Goal: Task Accomplishment & Management: Use online tool/utility

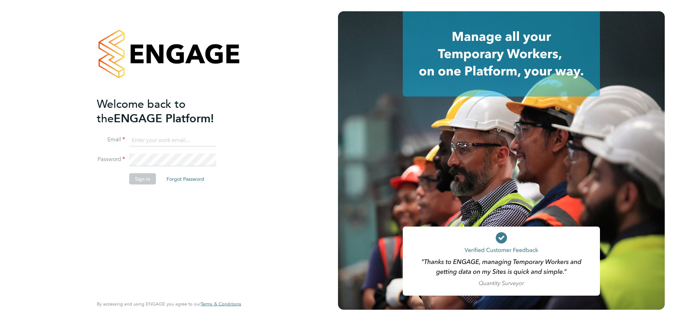
type input "[PERSON_NAME][EMAIL_ADDRESS][PERSON_NAME][PERSON_NAME][DOMAIN_NAME]"
click at [146, 181] on button "Sign In" at bounding box center [142, 178] width 27 height 11
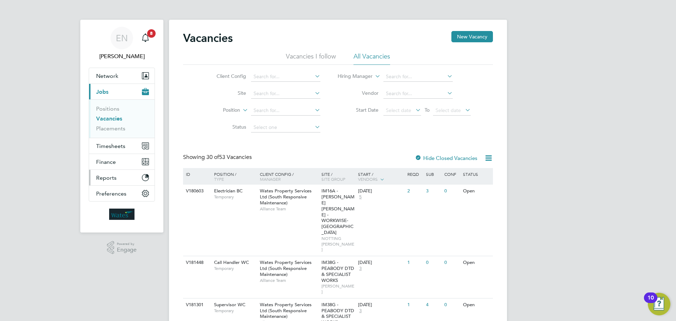
click at [130, 179] on button "Reports" at bounding box center [122, 177] width 66 height 15
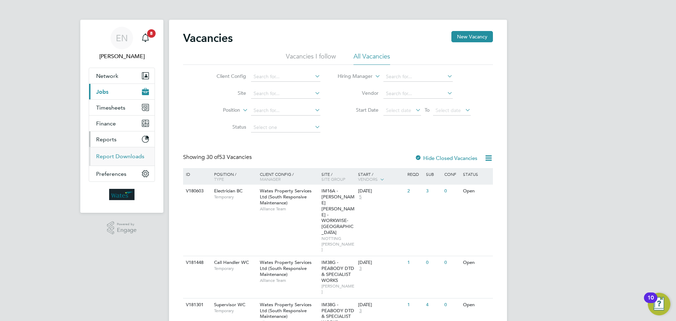
click at [127, 158] on link "Report Downloads" at bounding box center [120, 156] width 48 height 7
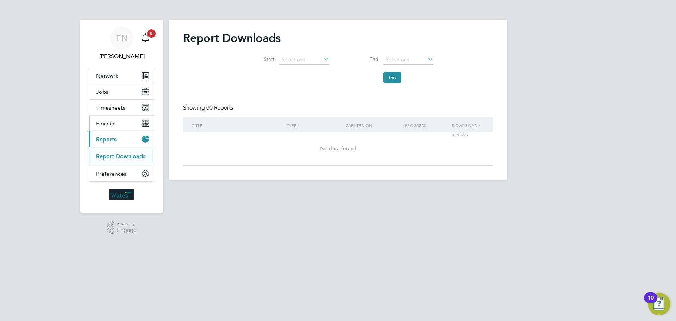
click at [119, 129] on button "Finance" at bounding box center [122, 123] width 66 height 15
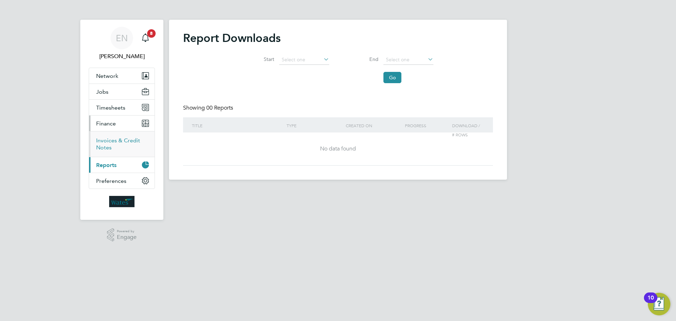
click at [113, 143] on link "Invoices & Credit Notes" at bounding box center [118, 144] width 44 height 14
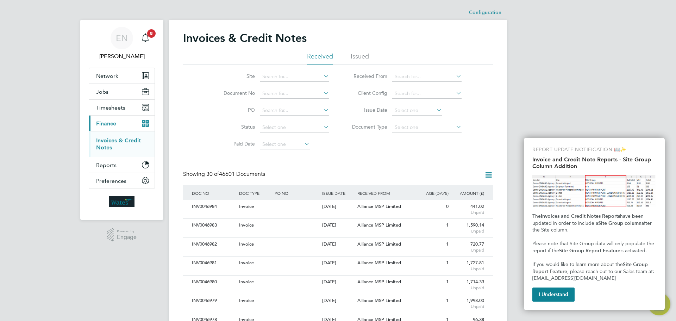
click at [322, 76] on icon at bounding box center [322, 76] width 0 height 10
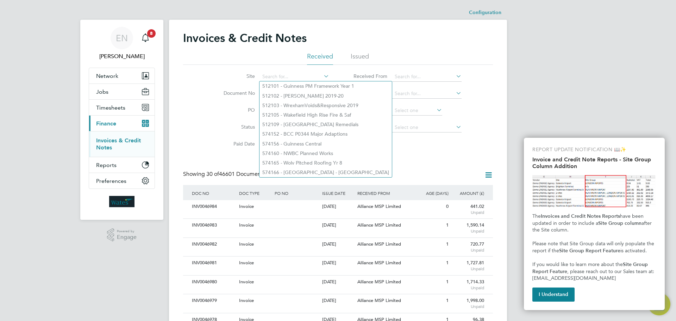
click at [322, 76] on icon at bounding box center [322, 76] width 0 height 10
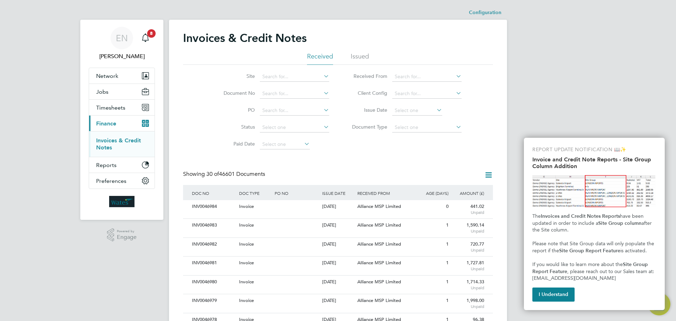
click at [322, 76] on icon at bounding box center [322, 76] width 0 height 10
click at [362, 54] on li "Issued" at bounding box center [360, 58] width 18 height 13
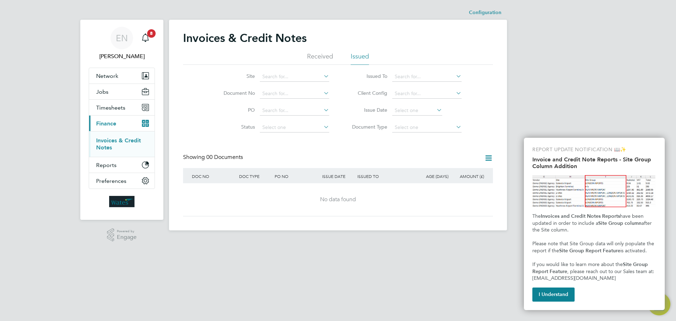
click at [325, 55] on li "Received" at bounding box center [320, 58] width 26 height 13
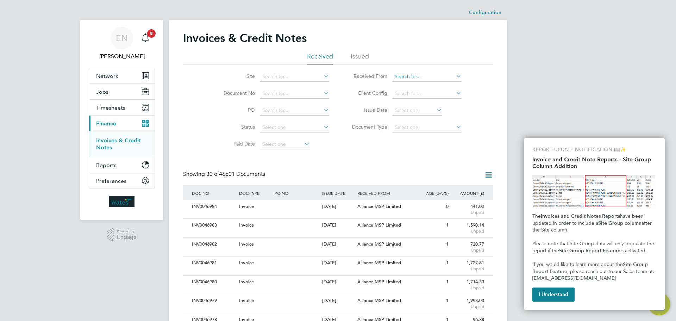
click at [406, 79] on input at bounding box center [426, 77] width 69 height 10
click at [406, 85] on li "Alliance MSP Limited" at bounding box center [427, 86] width 70 height 10
type input "Alliance MSP Limited"
click at [400, 95] on input at bounding box center [426, 94] width 69 height 10
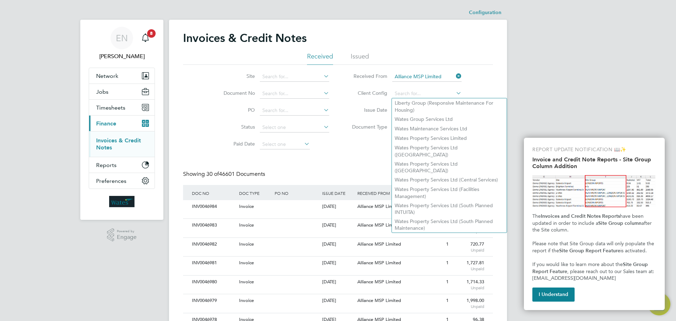
click at [322, 77] on icon at bounding box center [322, 76] width 0 height 10
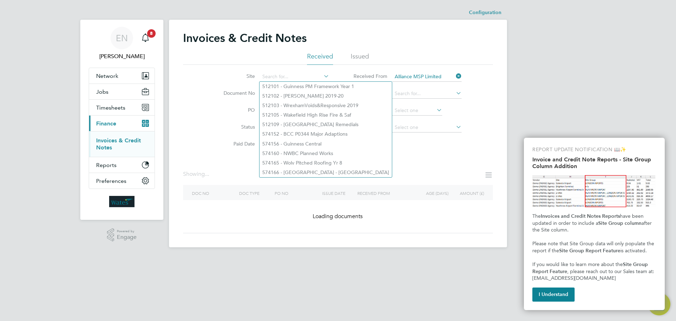
click at [322, 76] on icon at bounding box center [322, 76] width 0 height 10
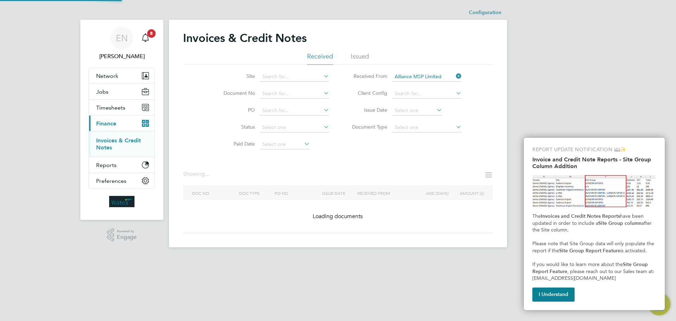
click at [406, 76] on input "Alliance MSP Limited" at bounding box center [426, 77] width 69 height 10
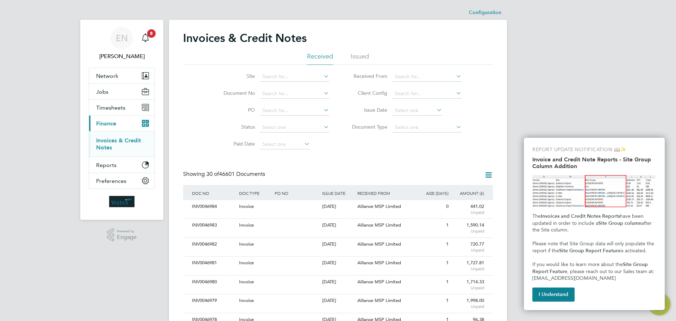
click at [128, 110] on button "Timesheets" at bounding box center [122, 107] width 66 height 15
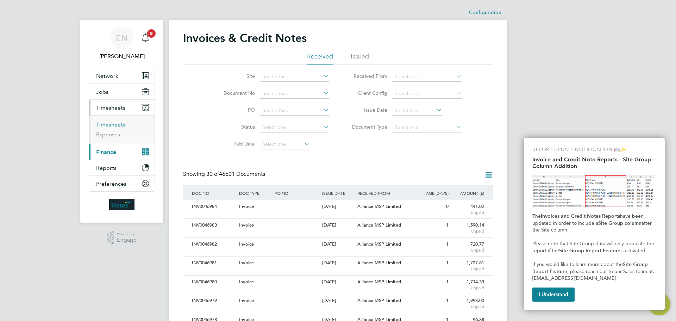
click at [116, 123] on link "Timesheets" at bounding box center [110, 124] width 29 height 7
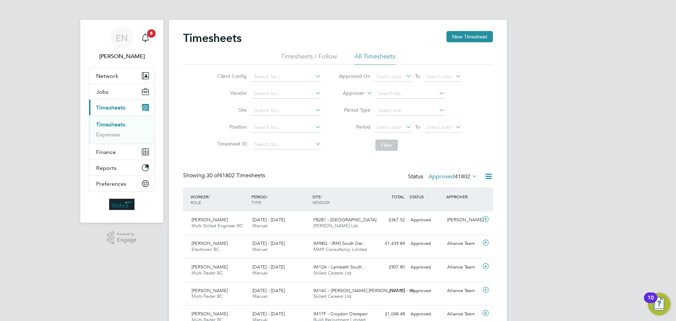
click at [314, 76] on icon at bounding box center [314, 76] width 0 height 10
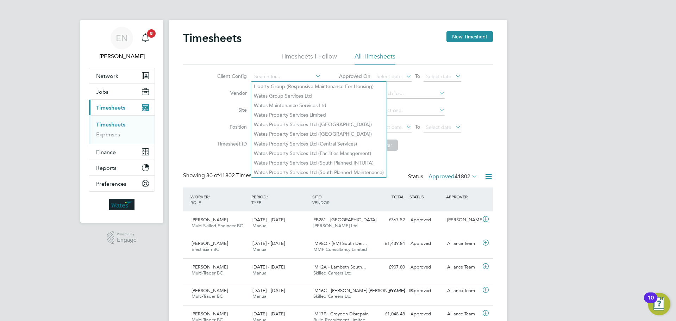
click at [216, 102] on li "Vendor" at bounding box center [268, 93] width 124 height 17
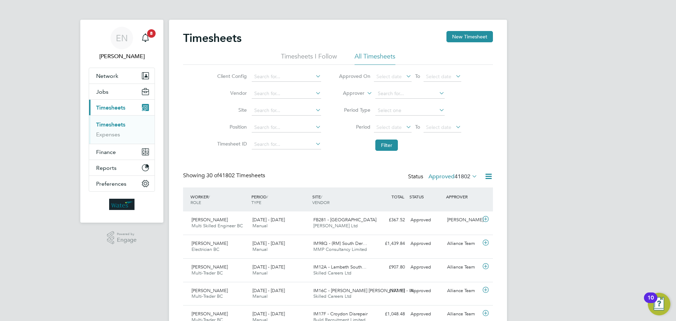
click at [314, 78] on icon at bounding box center [314, 76] width 0 height 10
click at [319, 86] on li "Liberty Group (Responsive Maintenance For Housing)" at bounding box center [319, 87] width 136 height 10
type input "Liberty Group (Responsive Maintenance For Housing)"
click at [393, 143] on button "Filter" at bounding box center [386, 144] width 23 height 11
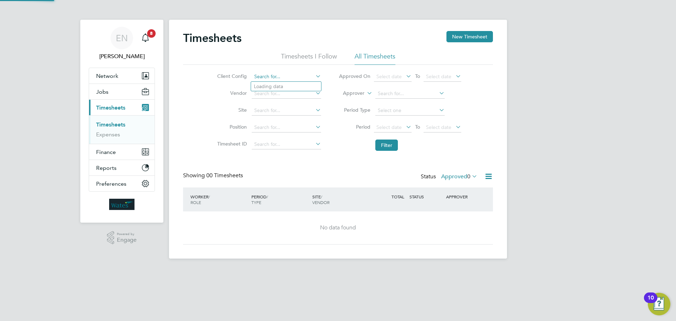
click at [312, 76] on input at bounding box center [286, 77] width 69 height 10
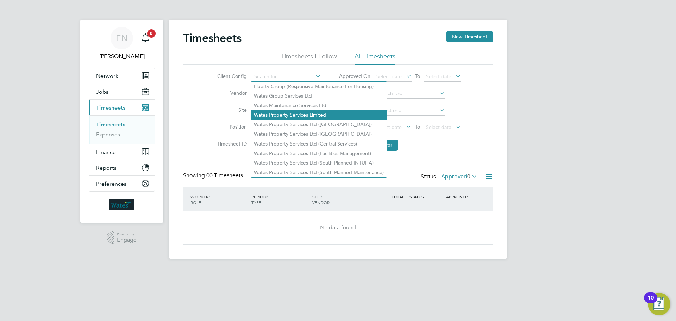
click at [321, 113] on li "Wates Property Services Limited" at bounding box center [319, 115] width 136 height 10
type input "Wates Property Services Limited"
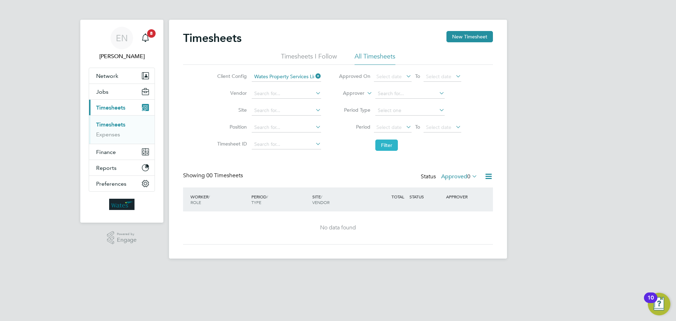
click at [387, 144] on button "Filter" at bounding box center [386, 144] width 23 height 11
click at [314, 76] on icon at bounding box center [314, 76] width 0 height 10
click at [314, 77] on icon at bounding box center [314, 76] width 0 height 10
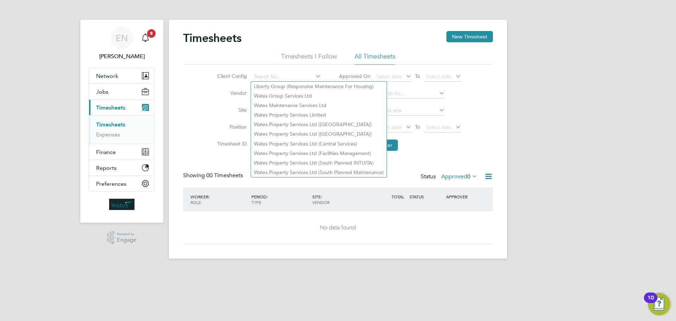
click at [435, 168] on div "Timesheets New Timesheet Timesheets I Follow All Timesheets Client Config Vendo…" at bounding box center [338, 137] width 310 height 213
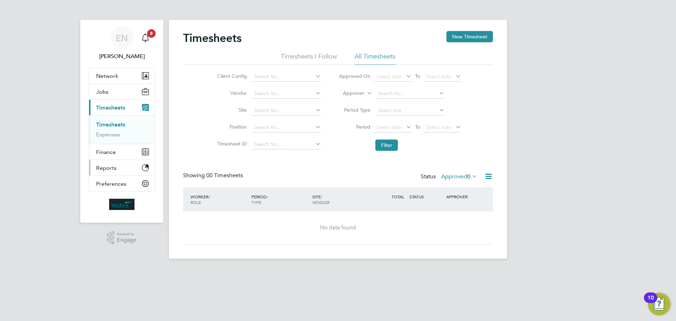
click at [135, 169] on button "Reports" at bounding box center [122, 167] width 66 height 15
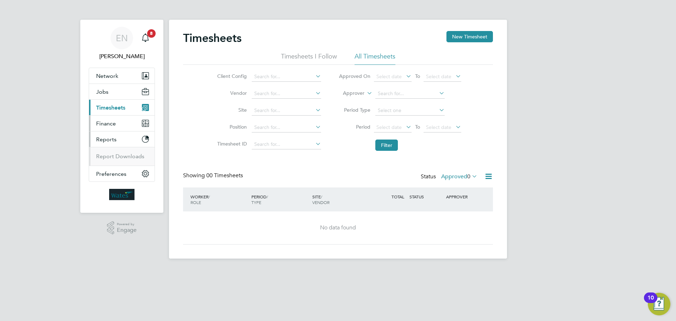
click at [130, 125] on button "Finance" at bounding box center [122, 123] width 66 height 15
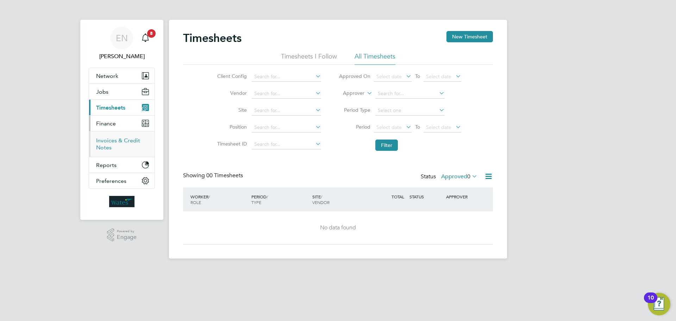
click at [126, 140] on link "Invoices & Credit Notes" at bounding box center [118, 144] width 44 height 14
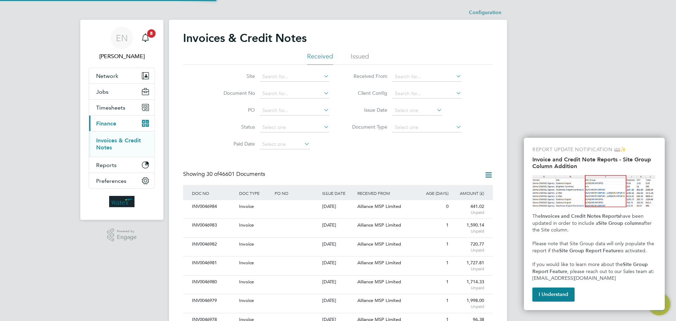
scroll to position [13, 60]
click at [354, 55] on li "Issued" at bounding box center [360, 58] width 18 height 13
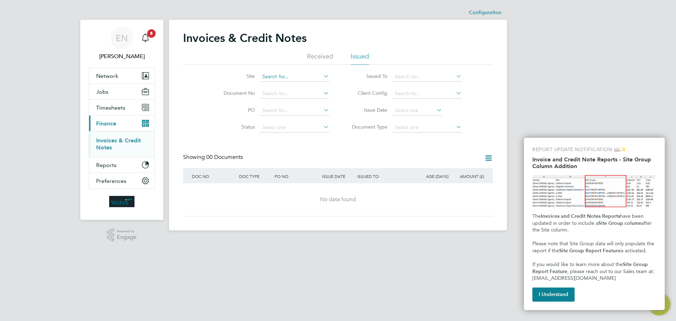
click at [320, 74] on input at bounding box center [294, 77] width 69 height 10
click at [322, 77] on icon at bounding box center [322, 76] width 0 height 10
click at [407, 77] on input at bounding box center [426, 77] width 69 height 10
click at [407, 75] on input at bounding box center [426, 77] width 69 height 10
click at [404, 93] on input at bounding box center [426, 94] width 69 height 10
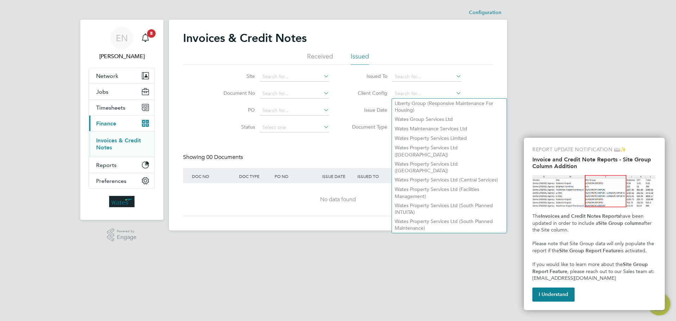
click at [114, 143] on link "Invoices & Credit Notes" at bounding box center [118, 144] width 45 height 14
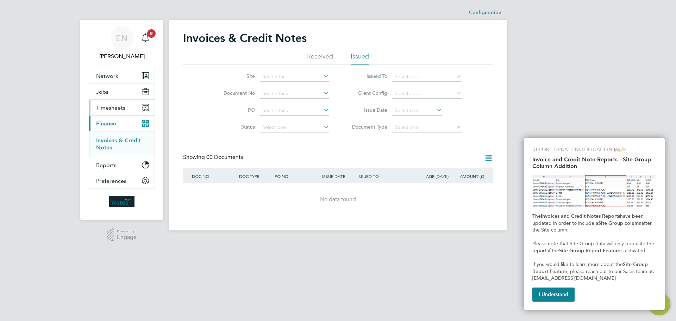
click at [112, 109] on span "Timesheets" at bounding box center [110, 107] width 29 height 7
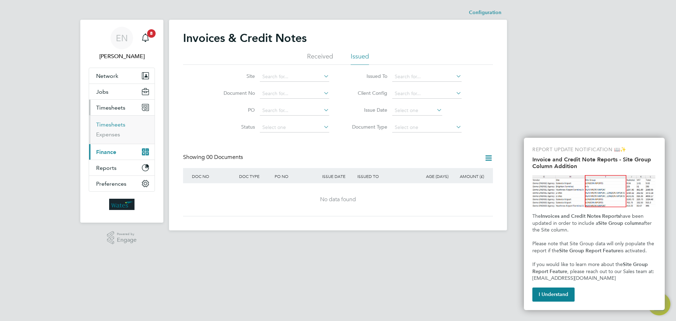
click at [112, 125] on link "Timesheets" at bounding box center [110, 124] width 29 height 7
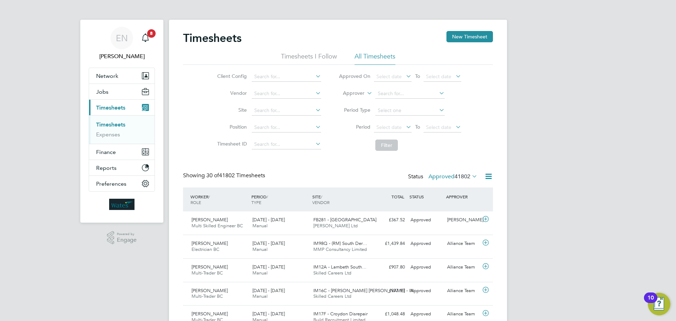
click at [314, 77] on icon at bounding box center [314, 76] width 0 height 10
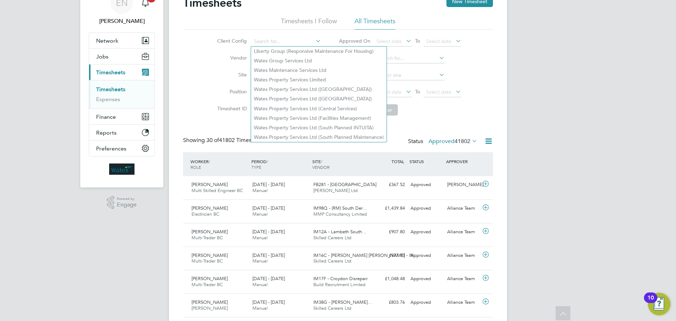
click at [457, 117] on li "Filter" at bounding box center [400, 110] width 140 height 18
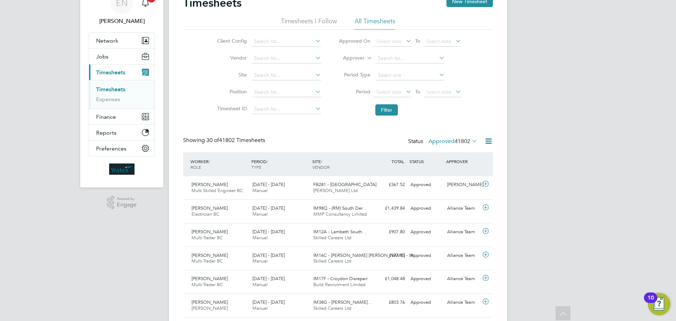
click at [438, 58] on icon at bounding box center [438, 58] width 0 height 10
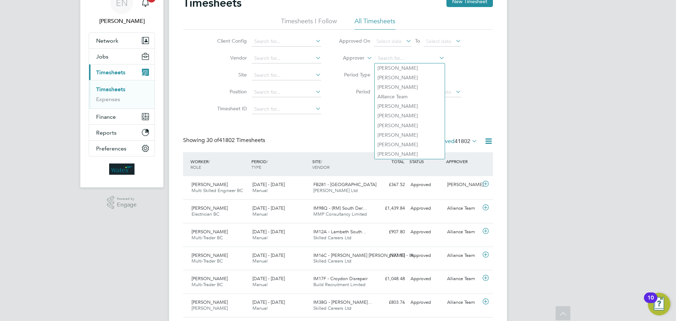
click at [438, 58] on icon at bounding box center [438, 58] width 0 height 10
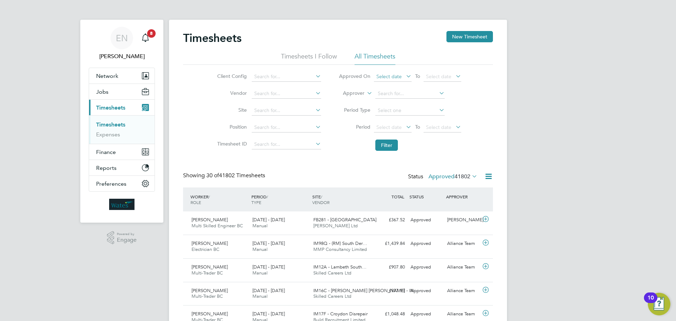
click at [400, 73] on span "Select date" at bounding box center [393, 77] width 38 height 10
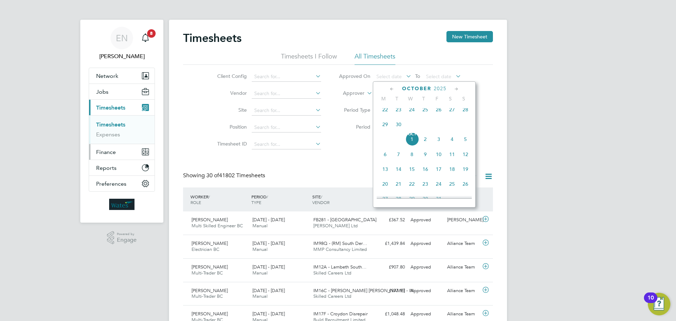
click at [122, 156] on button "Finance" at bounding box center [122, 151] width 66 height 15
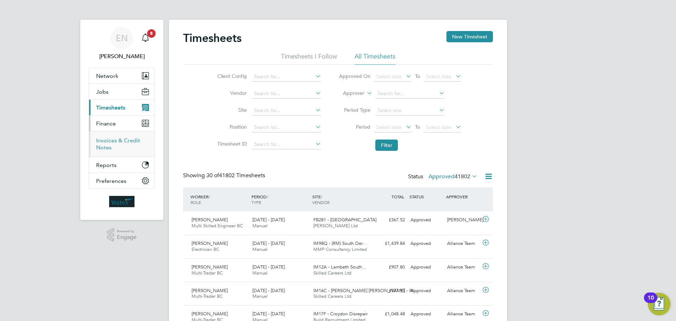
click at [112, 143] on link "Invoices & Credit Notes" at bounding box center [118, 144] width 44 height 14
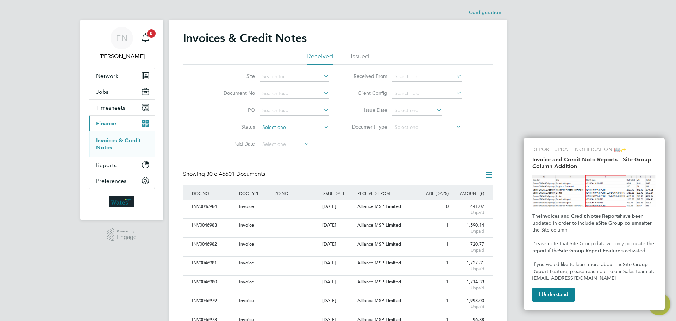
click at [286, 128] on input at bounding box center [294, 128] width 69 height 10
click at [283, 147] on li "Unpaid" at bounding box center [295, 146] width 70 height 9
type input "Unpaid"
click at [409, 93] on input at bounding box center [426, 94] width 69 height 10
click at [357, 60] on li "Issued" at bounding box center [360, 58] width 18 height 13
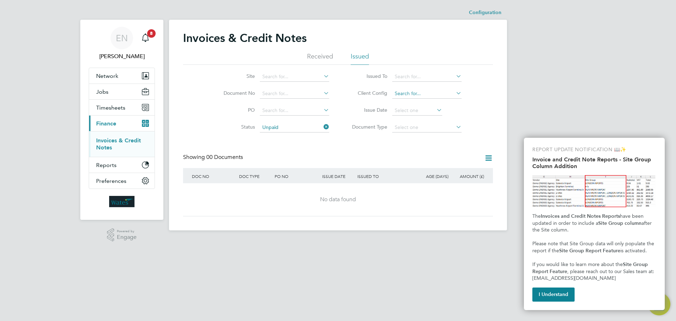
click at [415, 93] on input at bounding box center [426, 94] width 69 height 10
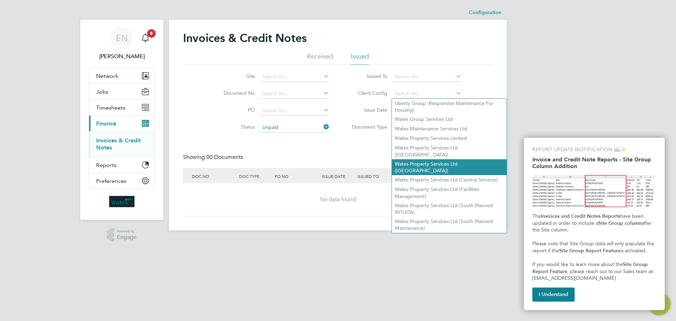
click at [422, 160] on li "Wates Property Services Ltd ([GEOGRAPHIC_DATA])" at bounding box center [449, 167] width 115 height 16
type input "Wates Property Services Ltd ([GEOGRAPHIC_DATA])"
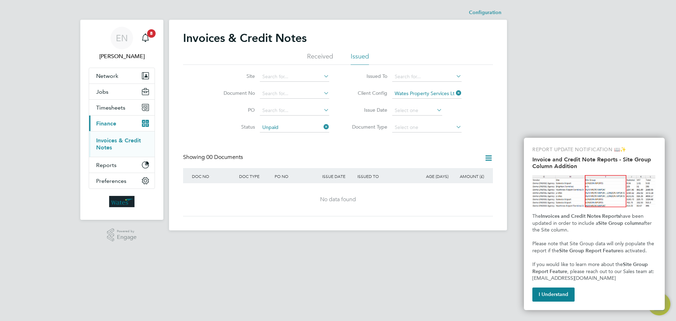
click at [455, 95] on icon at bounding box center [455, 93] width 0 height 10
click at [455, 94] on icon at bounding box center [455, 93] width 0 height 10
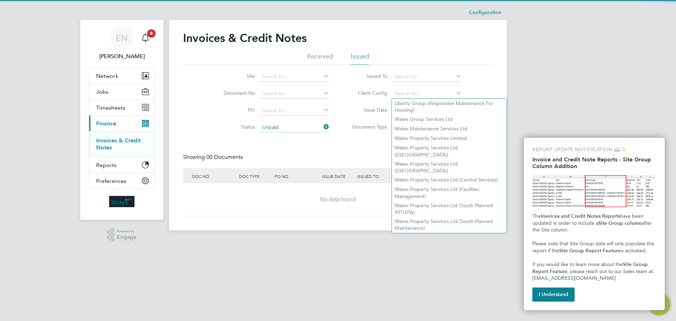
click at [331, 126] on li "Status Unpaid" at bounding box center [272, 127] width 132 height 17
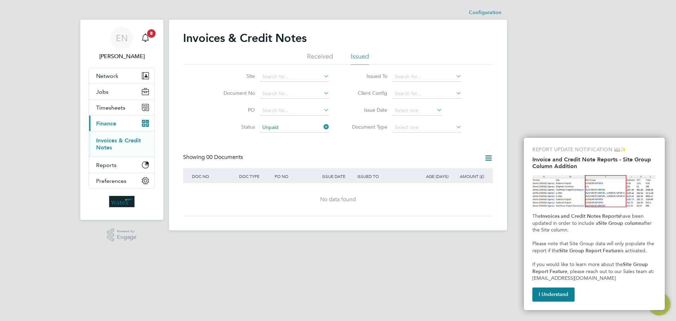
click at [322, 126] on icon at bounding box center [322, 127] width 0 height 10
click at [486, 160] on icon at bounding box center [488, 158] width 9 height 9
click at [457, 152] on div "Invoices & Credit Notes Received Issued Site Document No PO Status Paid Date Is…" at bounding box center [338, 123] width 310 height 185
click at [277, 79] on input at bounding box center [294, 77] width 69 height 10
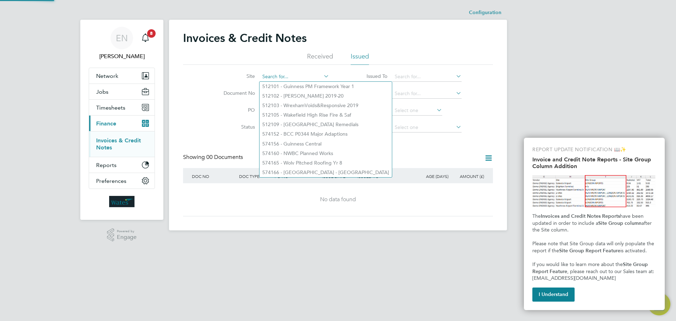
click at [277, 78] on input at bounding box center [294, 77] width 69 height 10
click at [332, 60] on li "Received" at bounding box center [320, 58] width 26 height 13
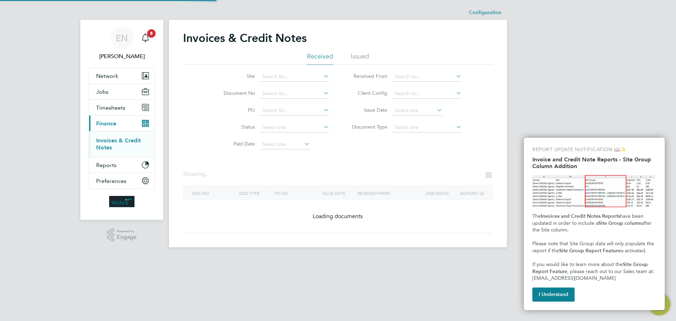
click at [322, 126] on icon at bounding box center [322, 127] width 0 height 10
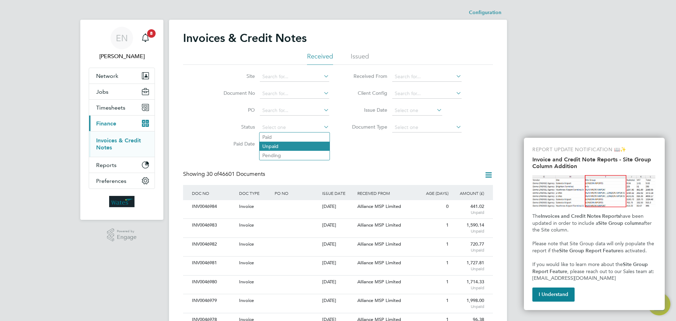
click at [287, 148] on li "Unpaid" at bounding box center [295, 146] width 70 height 9
type input "Unpaid"
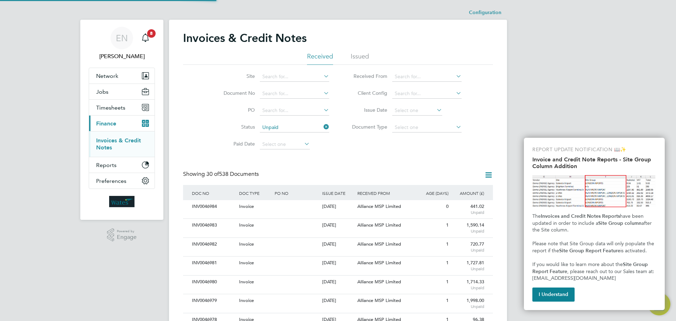
click at [455, 92] on icon at bounding box center [455, 93] width 0 height 10
click at [469, 165] on li "Wates Property Services Ltd ([GEOGRAPHIC_DATA])" at bounding box center [449, 167] width 115 height 16
type input "Wates Property Services Ltd ([GEOGRAPHIC_DATA])"
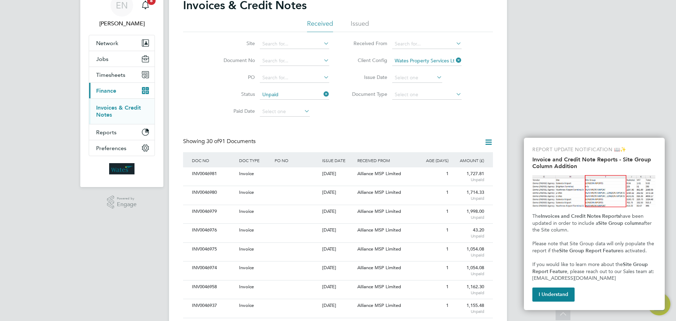
click at [322, 80] on icon at bounding box center [322, 77] width 0 height 10
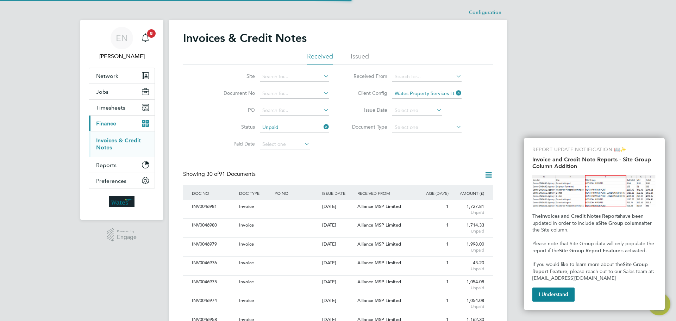
click at [455, 129] on icon at bounding box center [455, 127] width 0 height 10
click at [488, 178] on icon at bounding box center [488, 174] width 9 height 9
click at [465, 192] on li "Download invoices" at bounding box center [459, 192] width 67 height 10
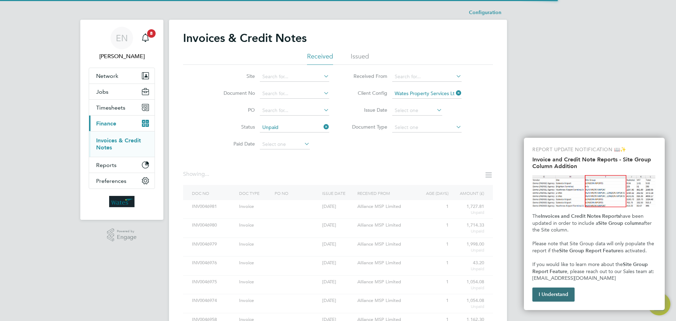
click at [557, 295] on button "I Understand" at bounding box center [554, 294] width 42 height 14
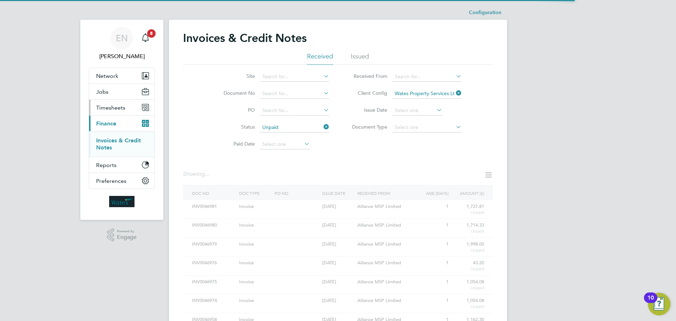
click at [121, 107] on span "Timesheets" at bounding box center [110, 107] width 29 height 7
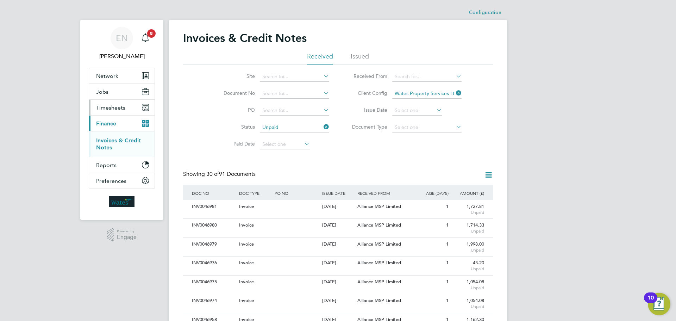
click at [122, 110] on span "Timesheets" at bounding box center [110, 107] width 29 height 7
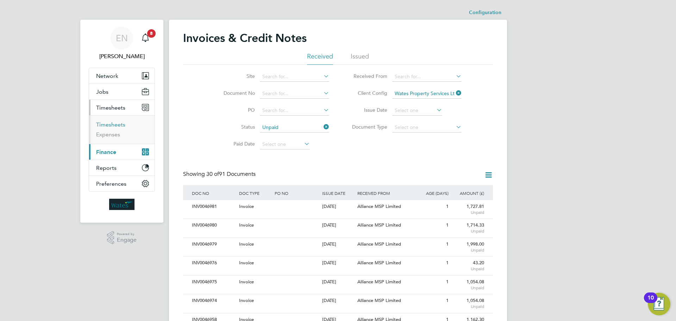
click at [121, 124] on link "Timesheets" at bounding box center [110, 124] width 29 height 7
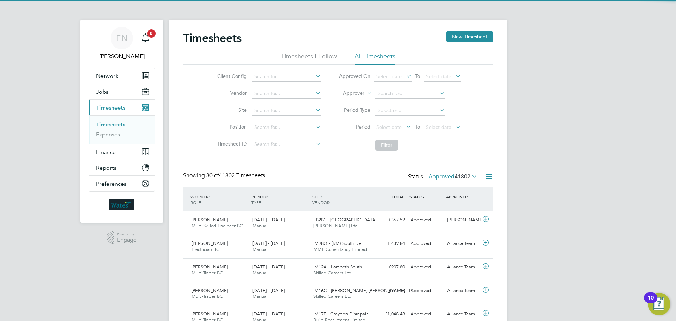
scroll to position [18, 61]
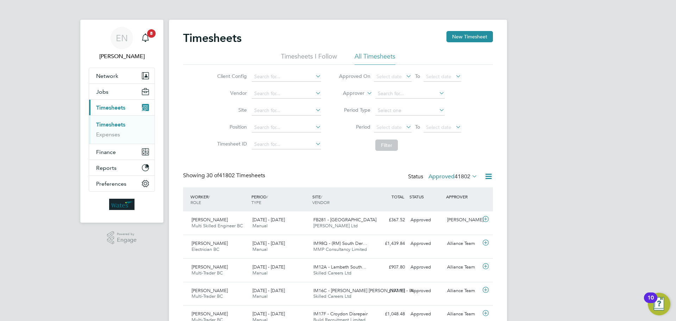
click at [314, 127] on icon at bounding box center [314, 127] width 0 height 10
click at [314, 75] on icon at bounding box center [314, 76] width 0 height 10
click at [314, 78] on icon at bounding box center [314, 76] width 0 height 10
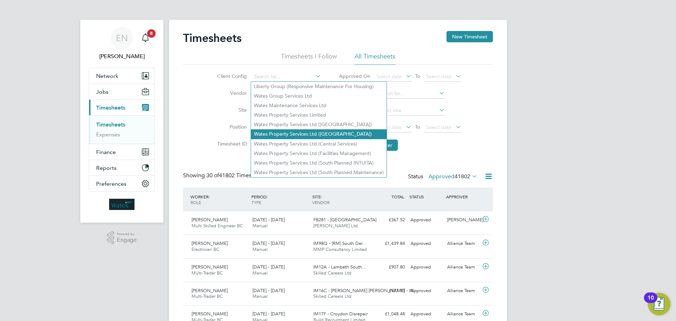
click at [323, 129] on li "Wates Property Services Ltd ([GEOGRAPHIC_DATA])" at bounding box center [319, 134] width 136 height 10
type input "Wates Property Services Ltd ([GEOGRAPHIC_DATA])"
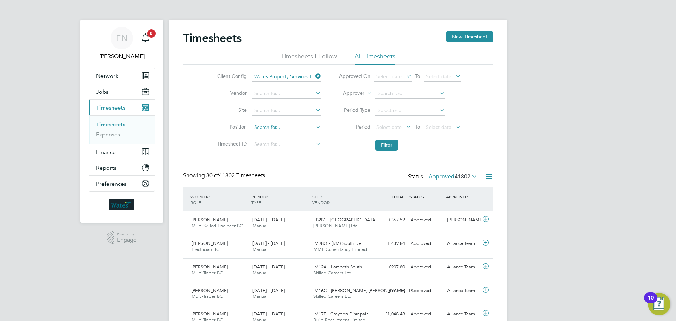
click at [319, 131] on input at bounding box center [286, 128] width 69 height 10
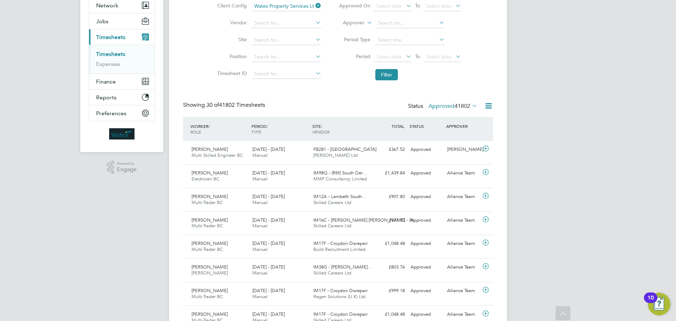
click at [284, 149] on li "Contracts Manager WC" at bounding box center [293, 153] width 85 height 10
type input "Contracts Manager WC"
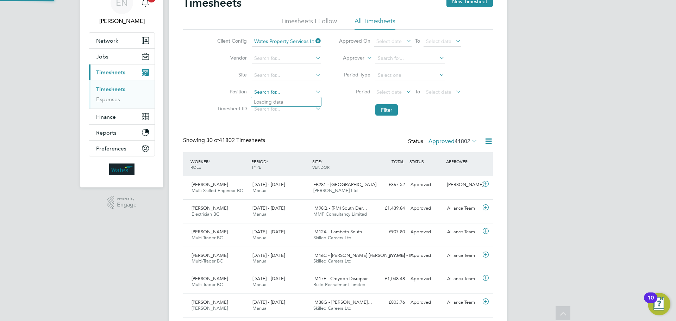
click at [301, 93] on input at bounding box center [286, 92] width 69 height 10
click at [292, 164] on li "Commercial Manager WC" at bounding box center [293, 169] width 85 height 10
type input "Commercial Manager WC"
click at [385, 108] on button "Filter" at bounding box center [386, 109] width 23 height 11
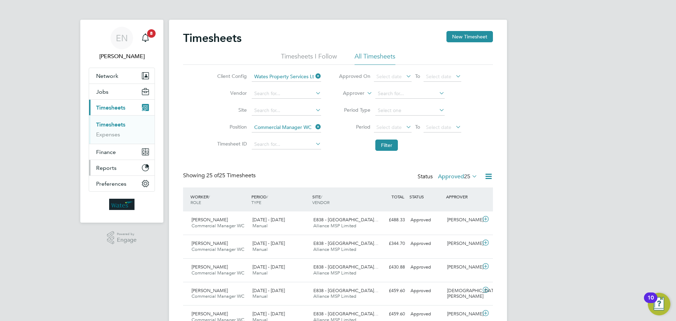
click at [113, 167] on span "Reports" at bounding box center [106, 167] width 20 height 7
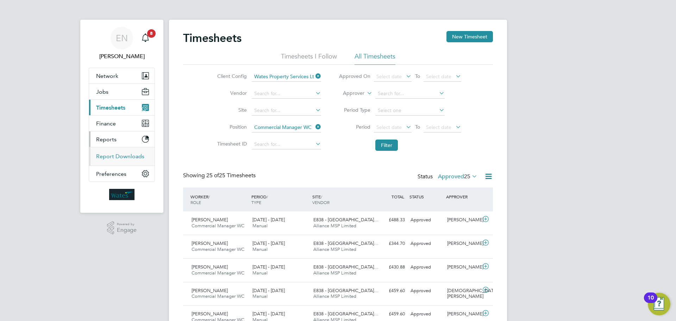
click at [114, 158] on link "Report Downloads" at bounding box center [120, 156] width 48 height 7
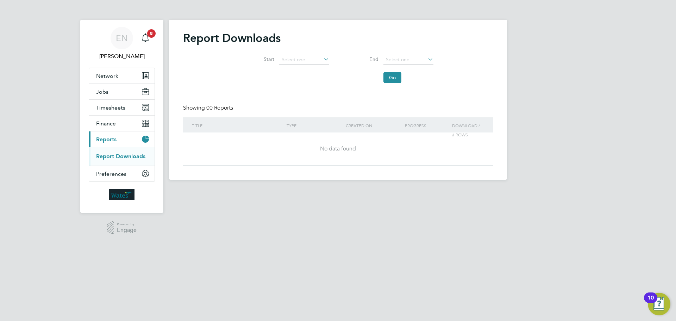
click at [322, 61] on icon at bounding box center [322, 59] width 0 height 10
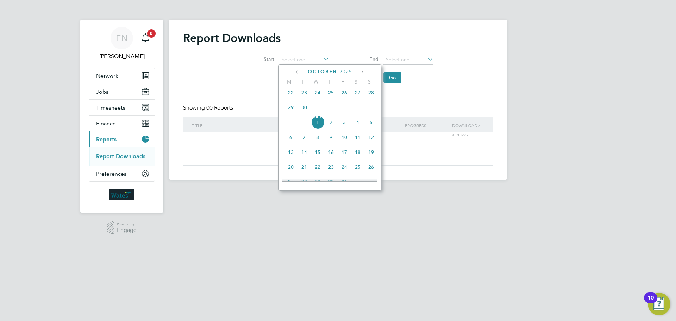
click at [320, 126] on span "[DATE]" at bounding box center [317, 122] width 13 height 13
type input "[DATE]"
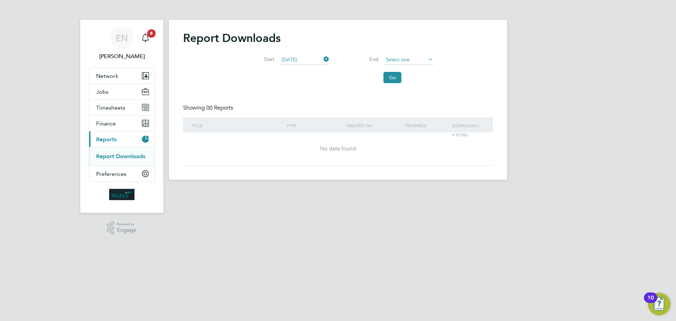
click at [423, 59] on input at bounding box center [409, 60] width 50 height 10
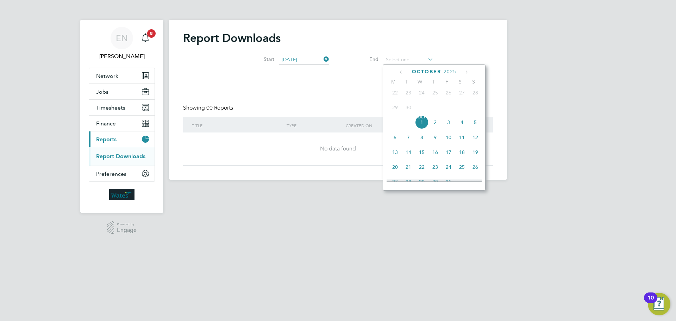
click at [322, 58] on icon at bounding box center [322, 59] width 0 height 10
click at [399, 72] on icon at bounding box center [402, 72] width 7 height 8
click at [396, 96] on span "[DATE]" at bounding box center [394, 93] width 13 height 13
click at [394, 97] on span "[DATE]" at bounding box center [394, 93] width 13 height 13
click at [322, 61] on icon at bounding box center [322, 59] width 0 height 10
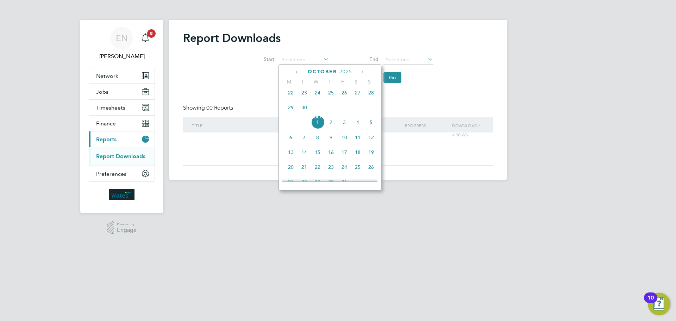
click at [300, 71] on icon at bounding box center [297, 72] width 7 height 8
click at [291, 96] on span "[DATE]" at bounding box center [290, 93] width 13 height 13
type input "[DATE]"
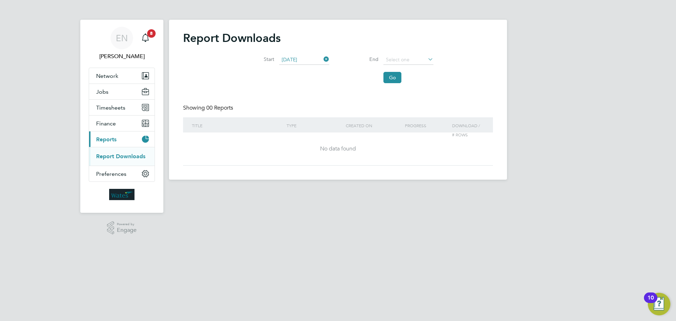
click at [426, 60] on icon at bounding box center [426, 59] width 0 height 10
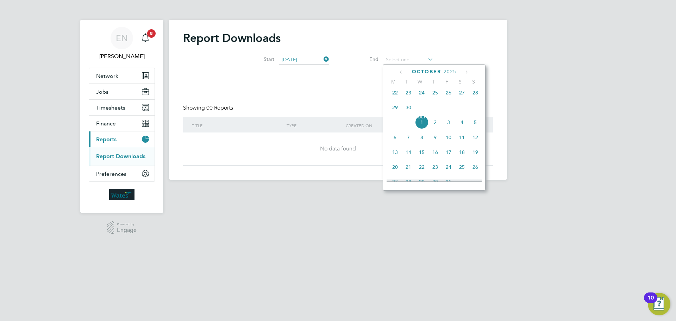
click at [409, 113] on span "30" at bounding box center [408, 107] width 13 height 13
type input "[DATE]"
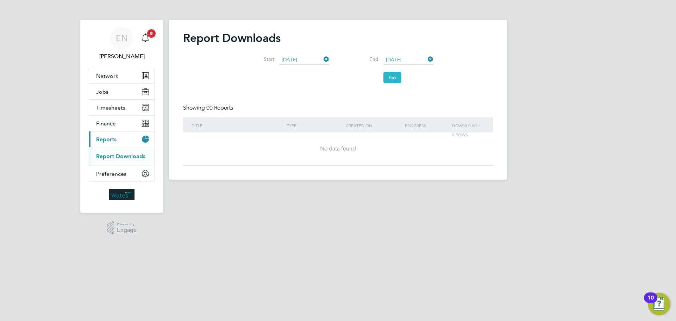
click at [392, 76] on button "Go" at bounding box center [393, 77] width 18 height 11
